Goal: Check status: Check status

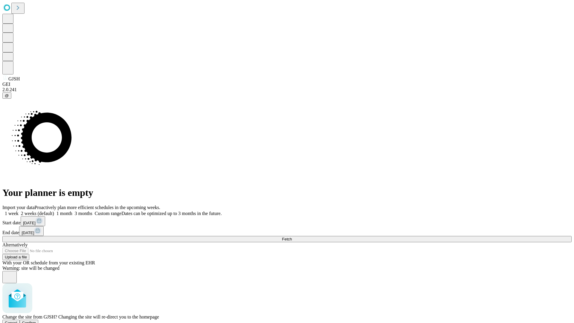
click at [36, 321] on span "Confirm" at bounding box center [29, 323] width 14 height 4
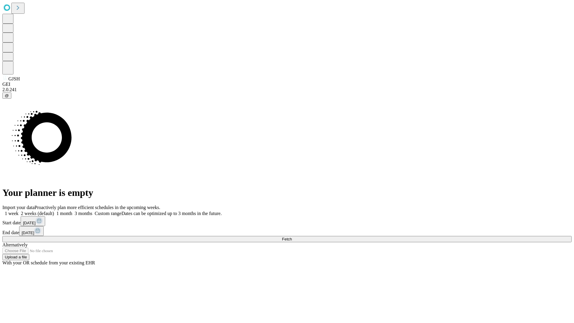
click at [54, 211] on label "2 weeks (default)" at bounding box center [37, 213] width 36 height 5
click at [292, 237] on span "Fetch" at bounding box center [287, 239] width 10 height 4
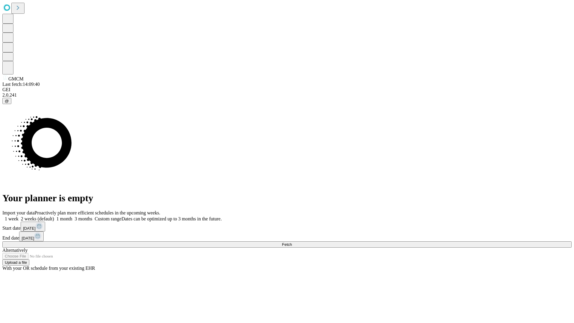
click at [54, 216] on label "2 weeks (default)" at bounding box center [37, 218] width 36 height 5
click at [292, 242] on span "Fetch" at bounding box center [287, 244] width 10 height 4
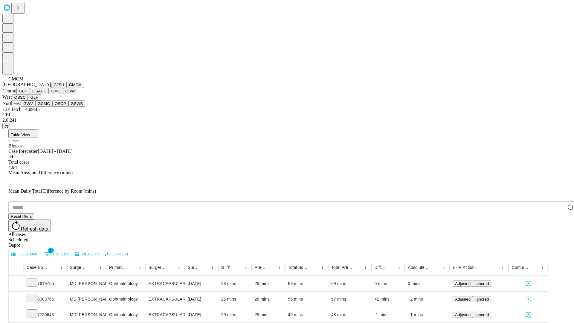
click at [30, 94] on button "GBH" at bounding box center [22, 91] width 13 height 6
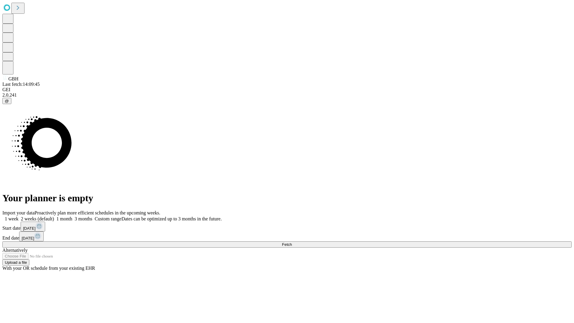
click at [54, 216] on label "2 weeks (default)" at bounding box center [37, 218] width 36 height 5
click at [292, 242] on span "Fetch" at bounding box center [287, 244] width 10 height 4
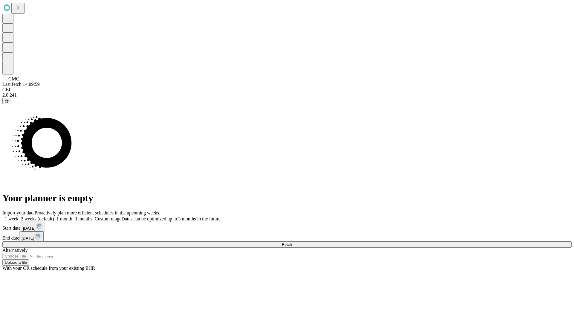
click at [54, 216] on label "2 weeks (default)" at bounding box center [37, 218] width 36 height 5
click at [292, 242] on span "Fetch" at bounding box center [287, 244] width 10 height 4
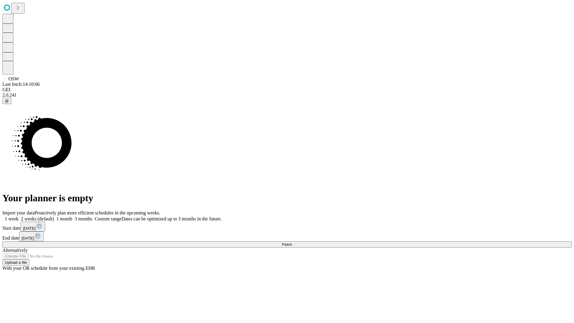
click at [54, 216] on label "2 weeks (default)" at bounding box center [37, 218] width 36 height 5
click at [292, 242] on span "Fetch" at bounding box center [287, 244] width 10 height 4
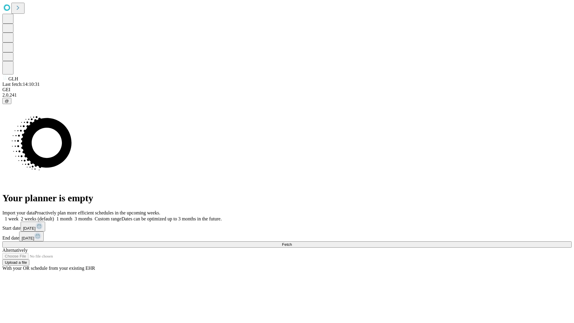
click at [54, 216] on label "2 weeks (default)" at bounding box center [37, 218] width 36 height 5
click at [292, 242] on span "Fetch" at bounding box center [287, 244] width 10 height 4
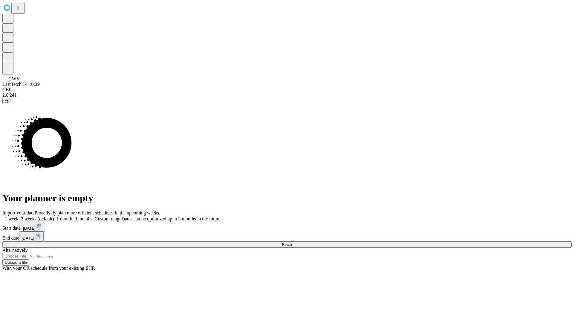
click at [54, 216] on label "2 weeks (default)" at bounding box center [37, 218] width 36 height 5
click at [292, 242] on span "Fetch" at bounding box center [287, 244] width 10 height 4
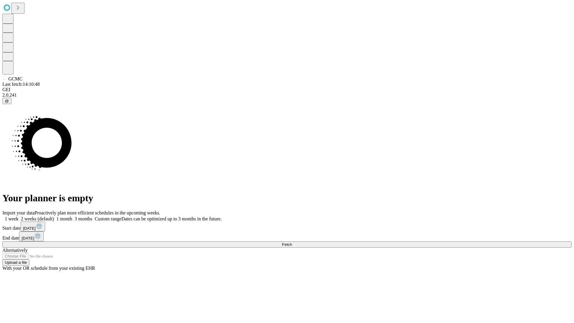
click at [292, 242] on span "Fetch" at bounding box center [287, 244] width 10 height 4
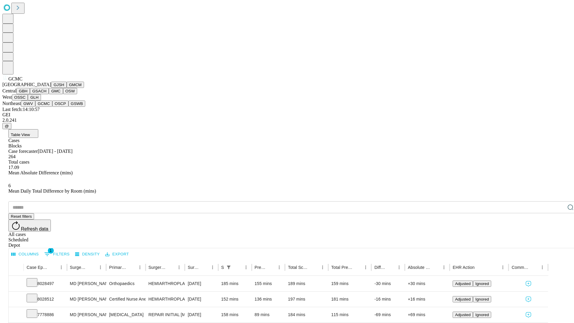
click at [52, 107] on button "OSCP" at bounding box center [60, 103] width 16 height 6
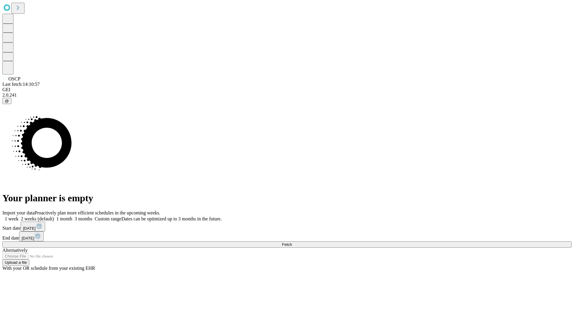
click at [54, 216] on label "2 weeks (default)" at bounding box center [37, 218] width 36 height 5
click at [292, 242] on span "Fetch" at bounding box center [287, 244] width 10 height 4
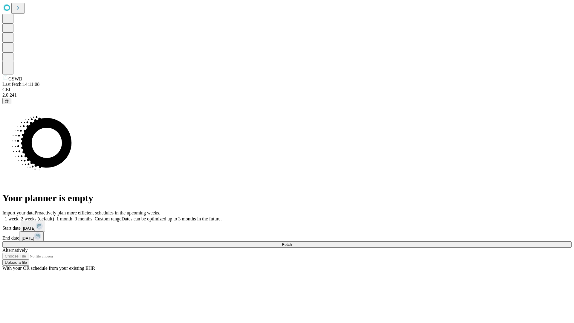
click at [54, 216] on label "2 weeks (default)" at bounding box center [37, 218] width 36 height 5
click at [292, 242] on span "Fetch" at bounding box center [287, 244] width 10 height 4
